Goal: Task Accomplishment & Management: Use online tool/utility

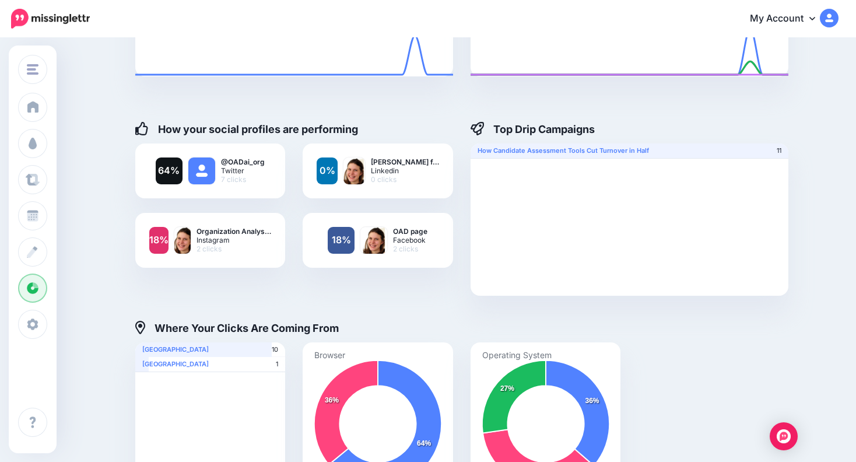
scroll to position [138, 0]
click at [205, 398] on div "10 91% United States 1 9% Bangladesh" at bounding box center [210, 418] width 150 height 152
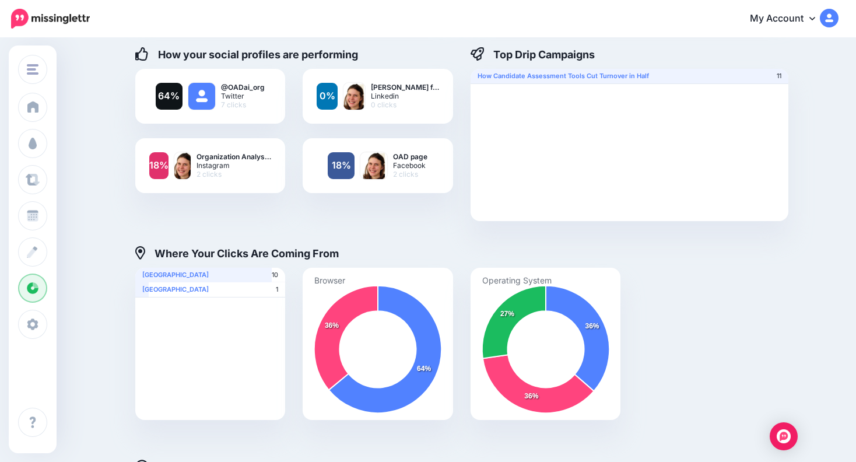
scroll to position [0, 0]
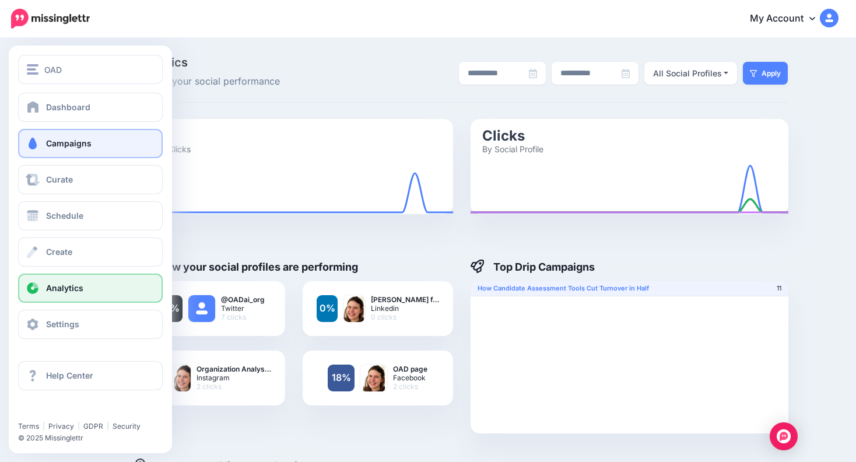
click at [34, 143] on span at bounding box center [32, 144] width 15 height 12
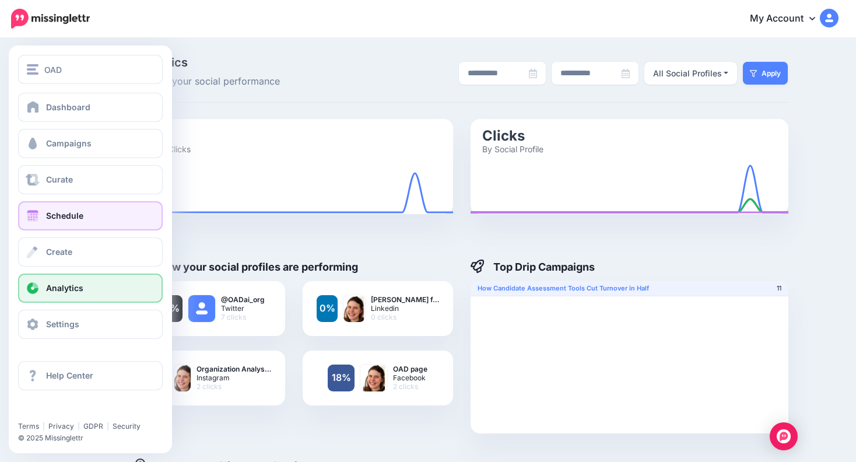
click at [48, 219] on span "Schedule" at bounding box center [64, 215] width 37 height 10
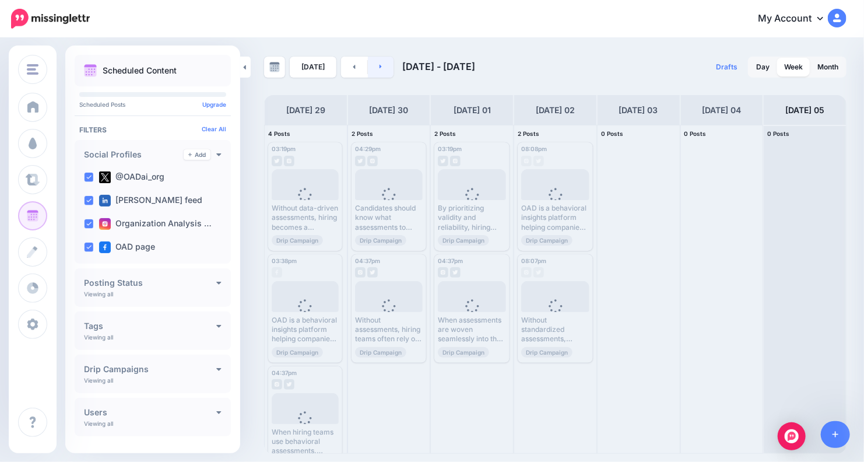
click at [379, 62] on link at bounding box center [381, 67] width 26 height 21
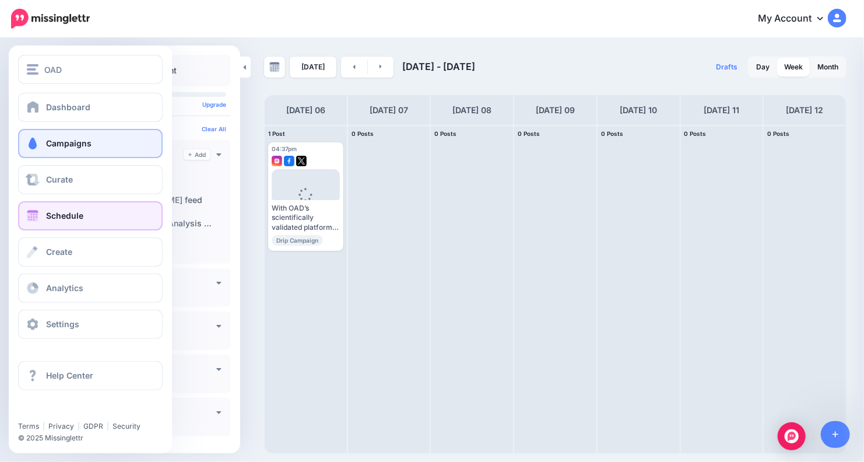
click at [37, 147] on span at bounding box center [32, 144] width 15 height 12
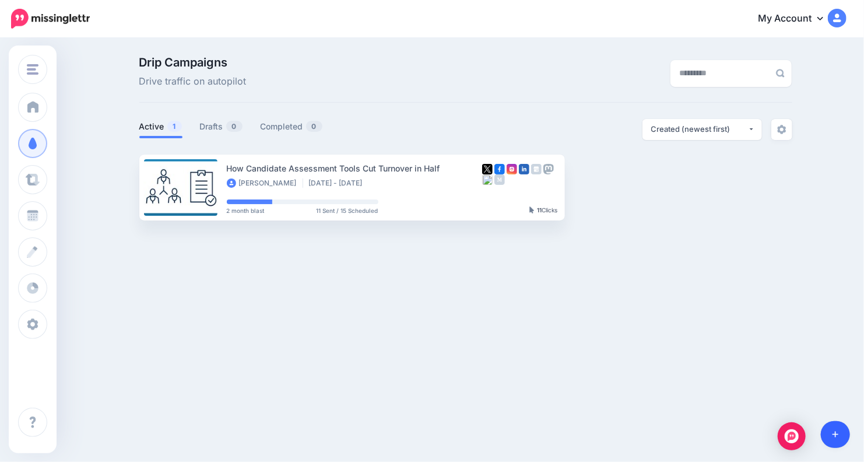
click at [839, 438] on link at bounding box center [836, 434] width 30 height 27
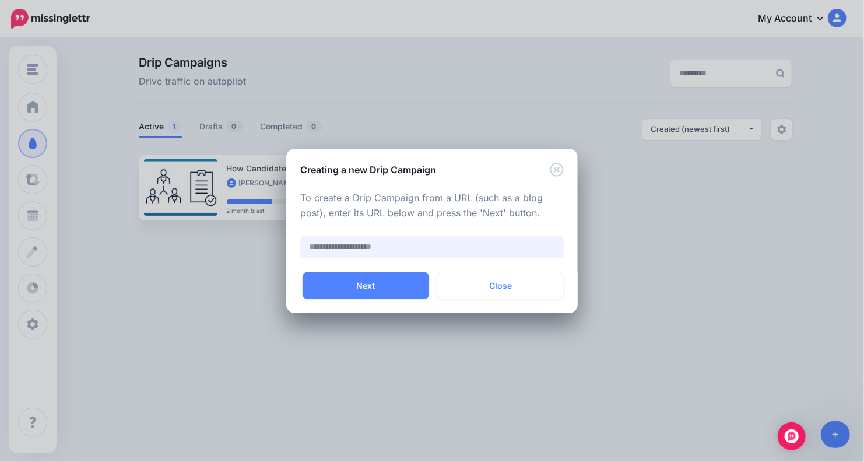
paste input "**********"
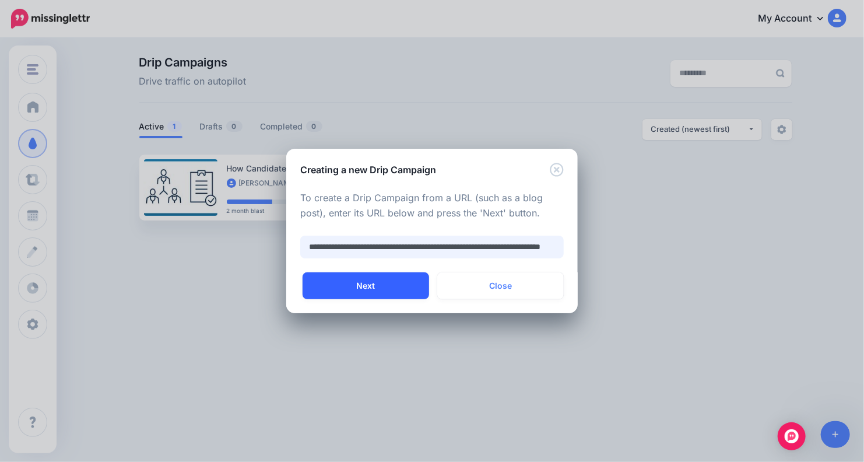
type input "**********"
click at [386, 288] on button "Next" at bounding box center [365, 285] width 126 height 27
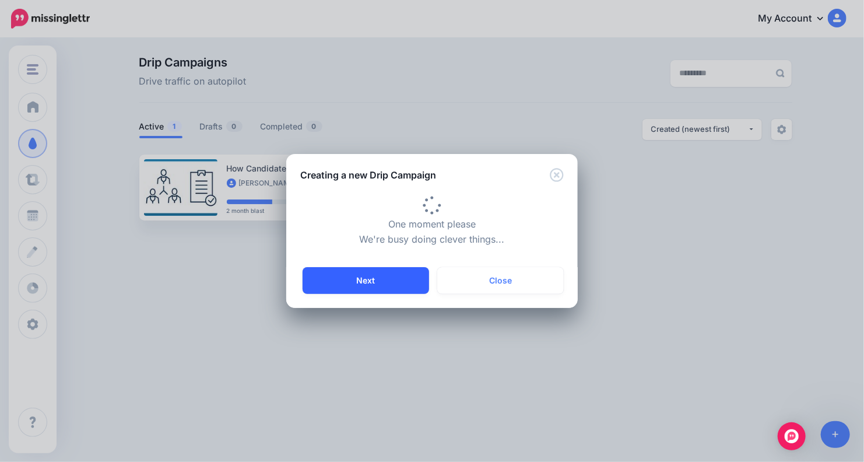
type input "**********"
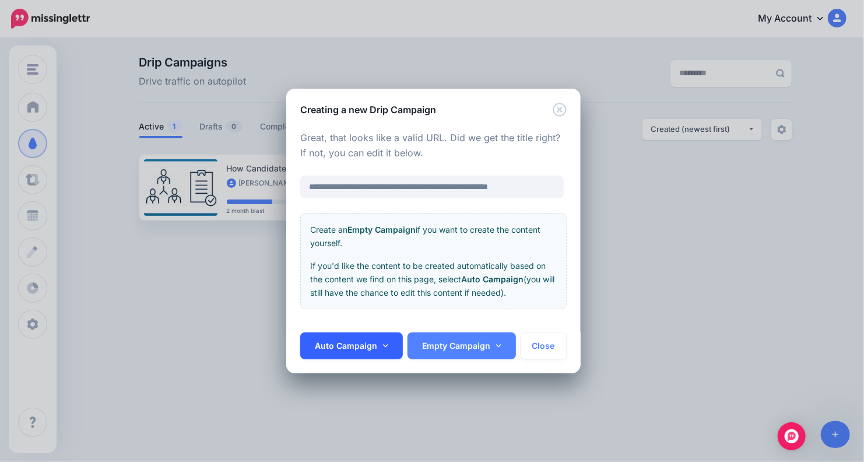
click at [357, 341] on link "Auto Campaign" at bounding box center [351, 345] width 103 height 27
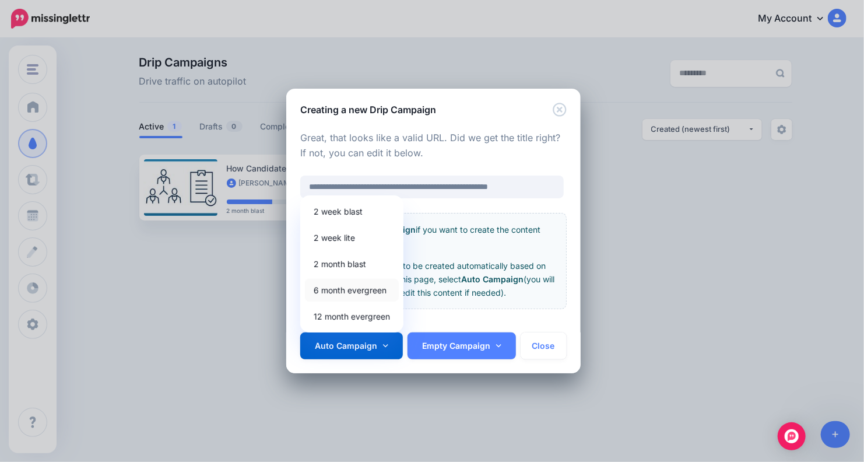
click at [353, 292] on link "6 month evergreen" at bounding box center [352, 290] width 94 height 23
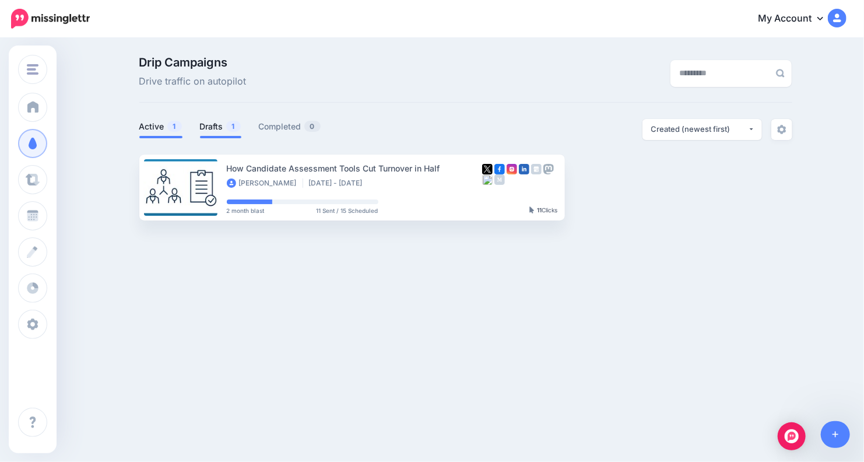
click at [210, 121] on link "Drafts 1" at bounding box center [220, 126] width 41 height 14
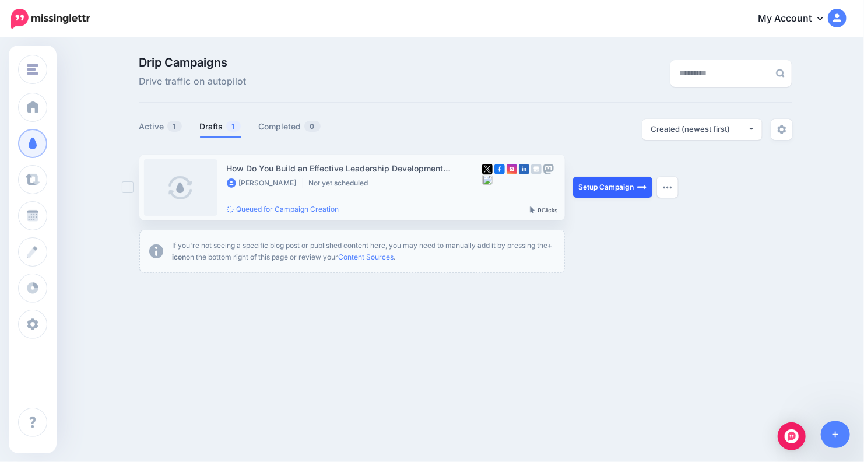
click at [635, 190] on link "Setup Campaign" at bounding box center [612, 187] width 79 height 21
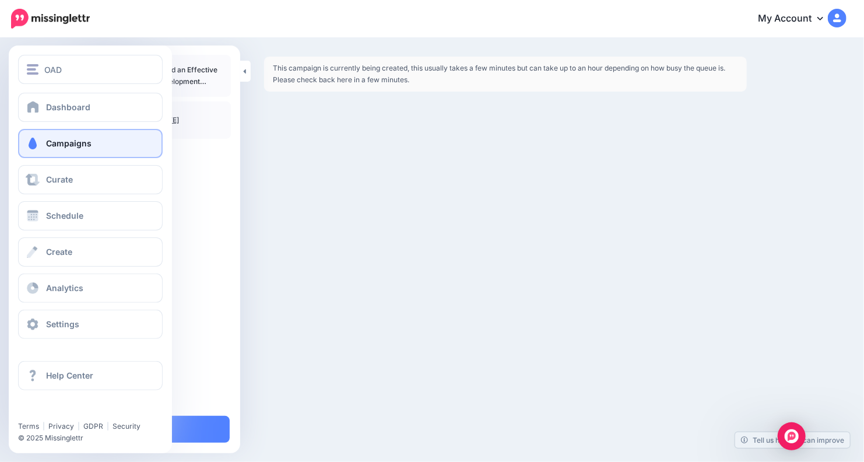
click at [40, 139] on link "Campaigns" at bounding box center [90, 143] width 145 height 29
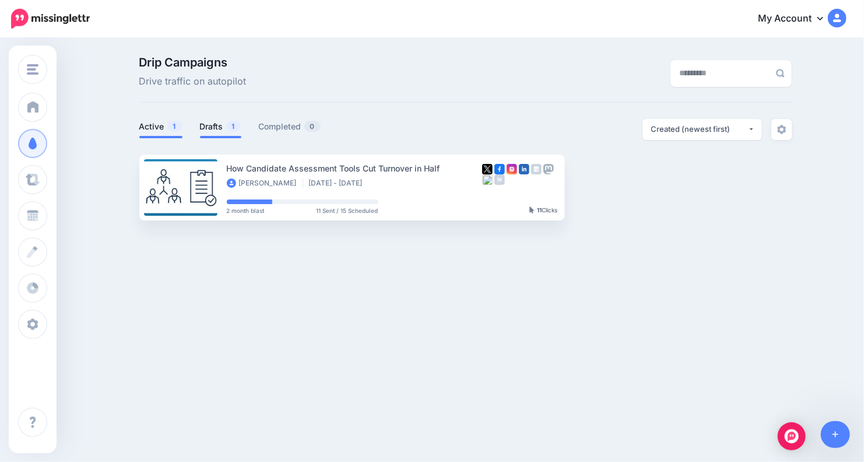
click at [207, 129] on link "Drafts 1" at bounding box center [220, 126] width 41 height 14
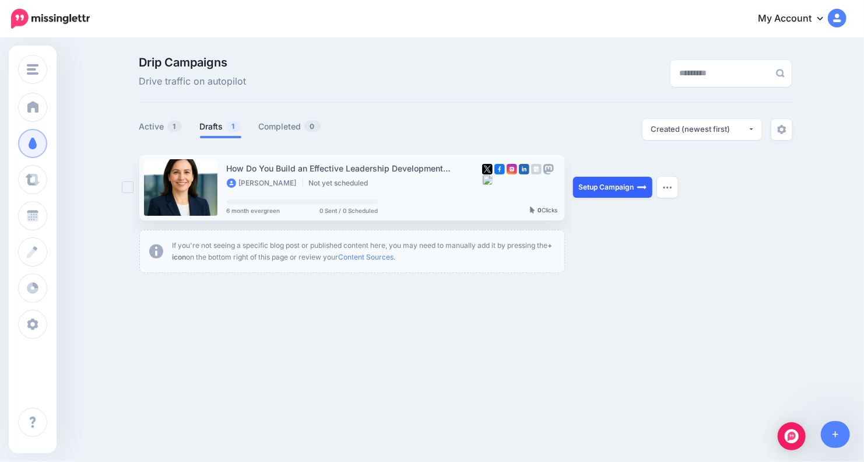
click at [601, 191] on link "Setup Campaign" at bounding box center [612, 187] width 79 height 21
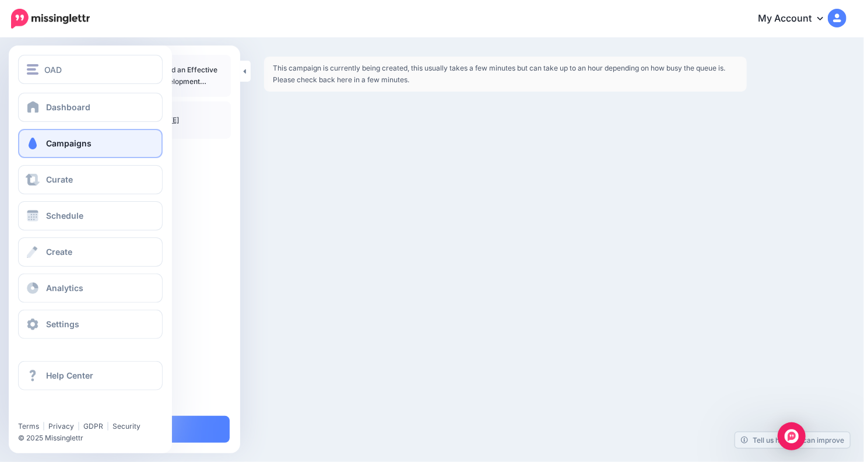
click at [36, 145] on span at bounding box center [32, 144] width 15 height 12
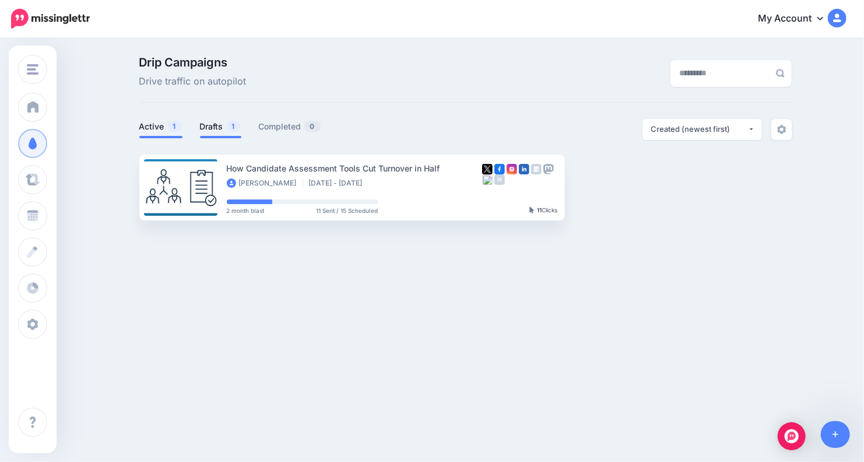
click at [224, 125] on link "Drafts 1" at bounding box center [220, 126] width 41 height 14
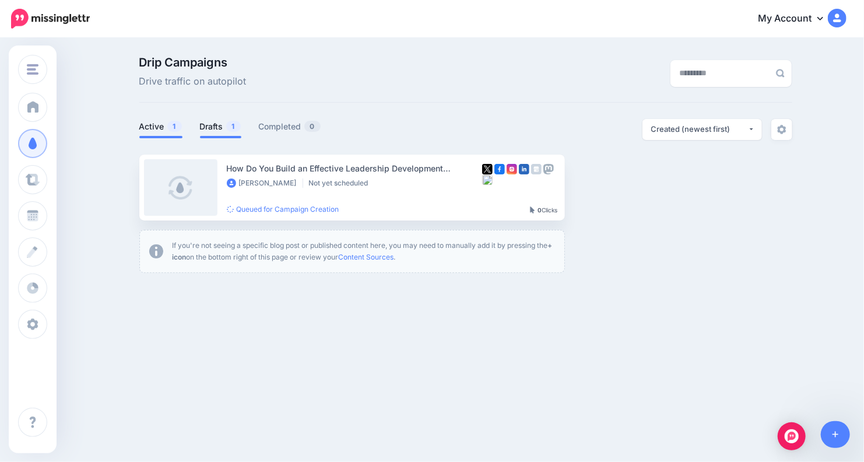
click at [154, 128] on link "Active 1" at bounding box center [160, 126] width 43 height 14
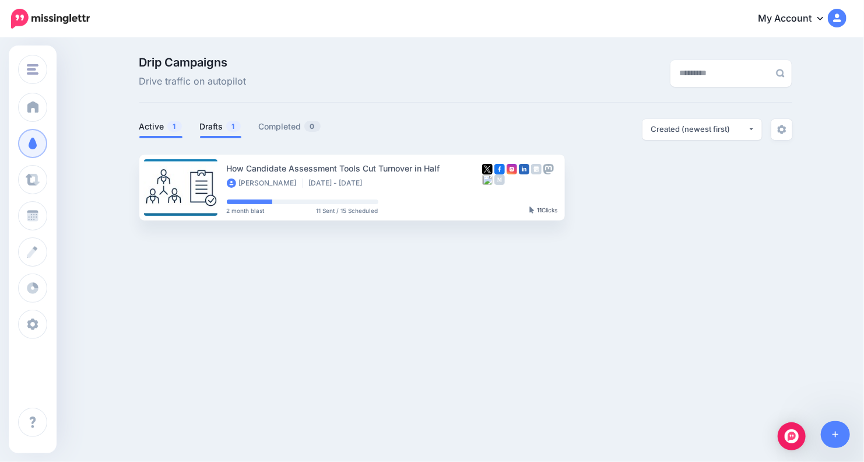
click at [216, 126] on link "Drafts 1" at bounding box center [220, 126] width 41 height 14
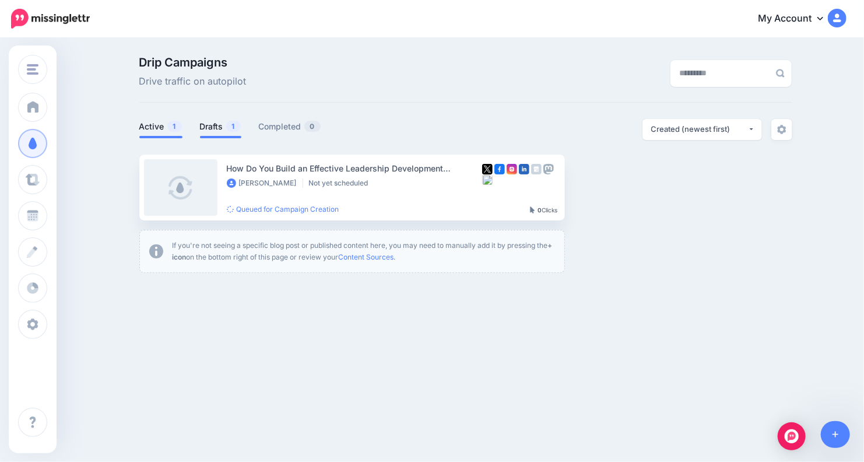
click at [163, 125] on link "Active 1" at bounding box center [160, 126] width 43 height 14
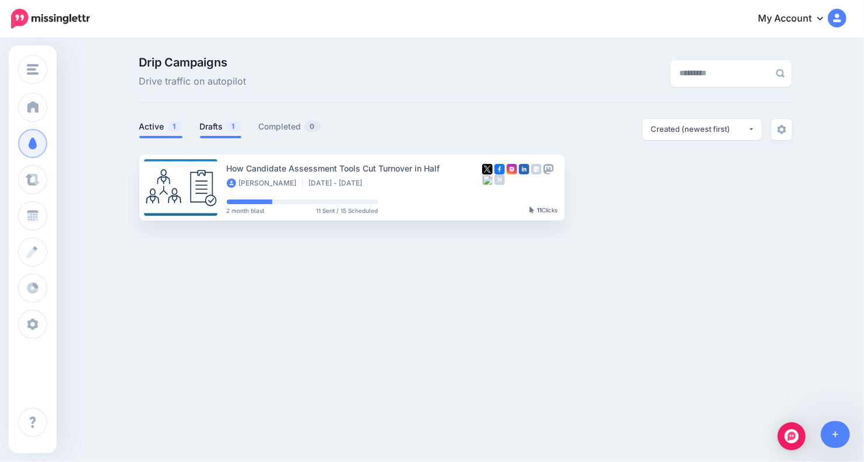
click at [230, 133] on link "Drafts 1" at bounding box center [220, 126] width 41 height 14
